Goal: Information Seeking & Learning: Learn about a topic

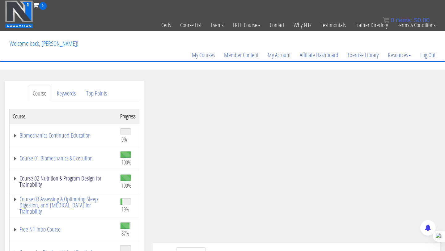
scroll to position [54, 0]
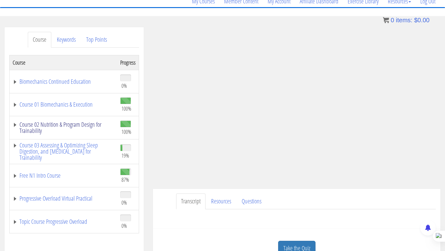
click at [36, 128] on link "Course 02 Nutrition & Program Design for Trainability" at bounding box center [63, 128] width 101 height 12
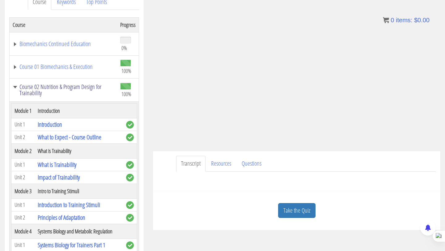
scroll to position [91, 0]
click at [15, 87] on link "Course 02 Nutrition & Program Design for Trainability" at bounding box center [63, 90] width 101 height 12
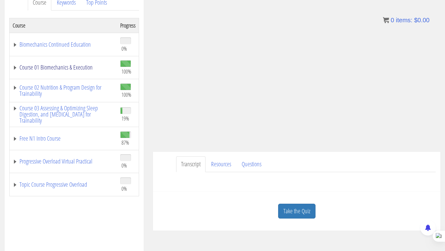
click at [48, 67] on link "Course 01 Biomechanics & Execution" at bounding box center [63, 67] width 101 height 6
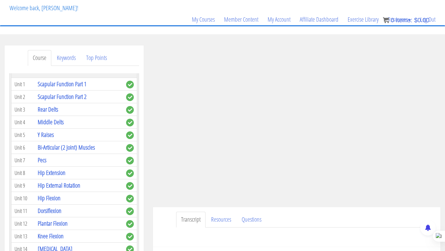
scroll to position [220, 0]
click at [63, 143] on link "Bi-Articular (2 Joint) Muscles" at bounding box center [66, 147] width 57 height 8
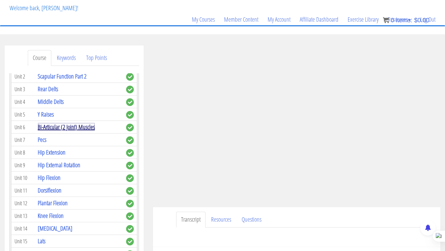
scroll to position [238, 0]
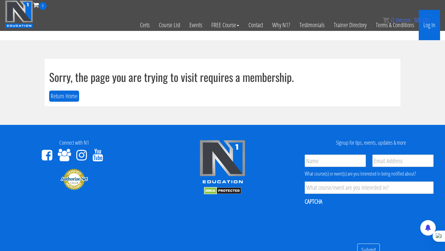
click at [430, 28] on link "Log In" at bounding box center [429, 25] width 21 height 30
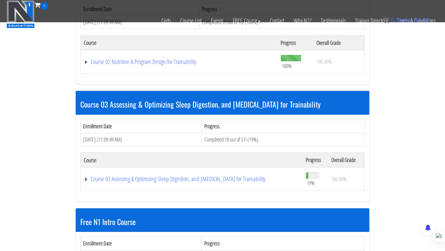
scroll to position [343, 0]
